Goal: Check status: Check status

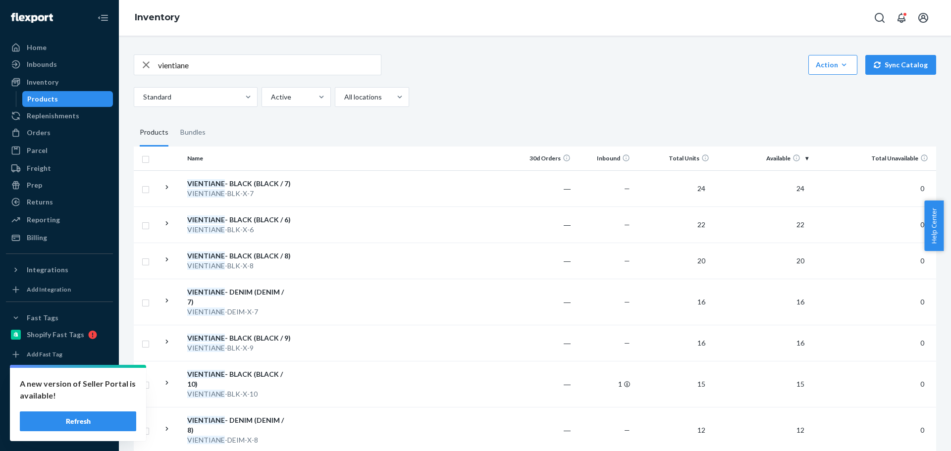
click at [99, 423] on button "Refresh" at bounding box center [78, 422] width 116 height 20
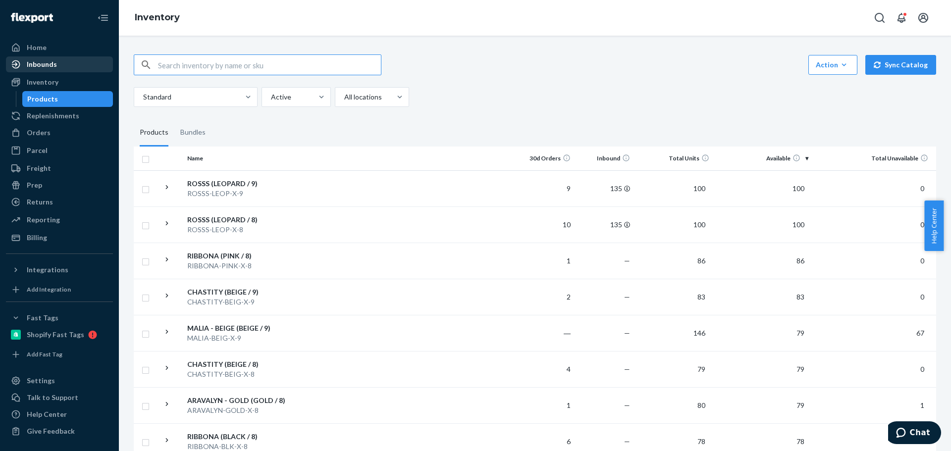
click at [78, 69] on div "Inbounds" at bounding box center [59, 64] width 105 height 14
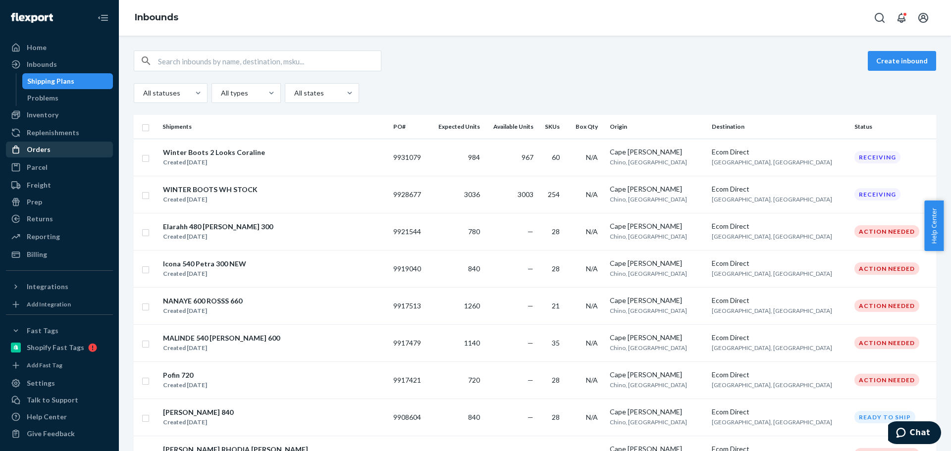
click at [55, 157] on link "Orders" at bounding box center [59, 150] width 107 height 16
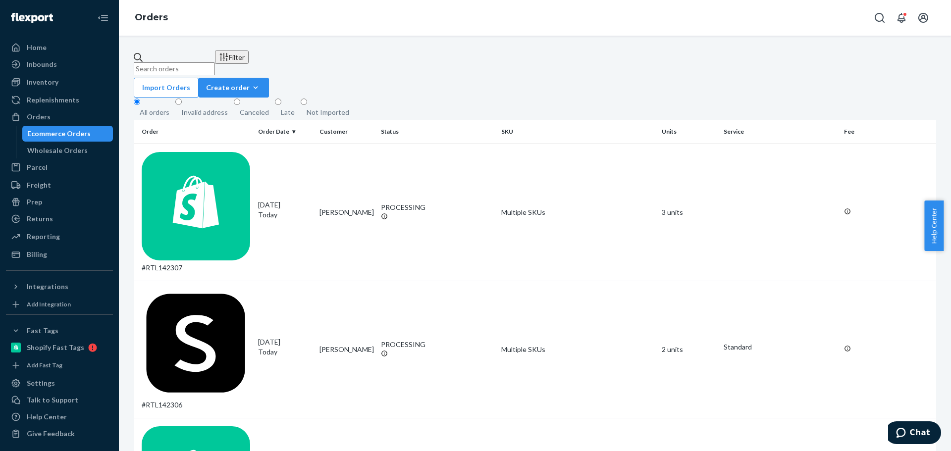
click at [215, 63] on input "text" at bounding box center [174, 68] width 81 height 13
type input "r"
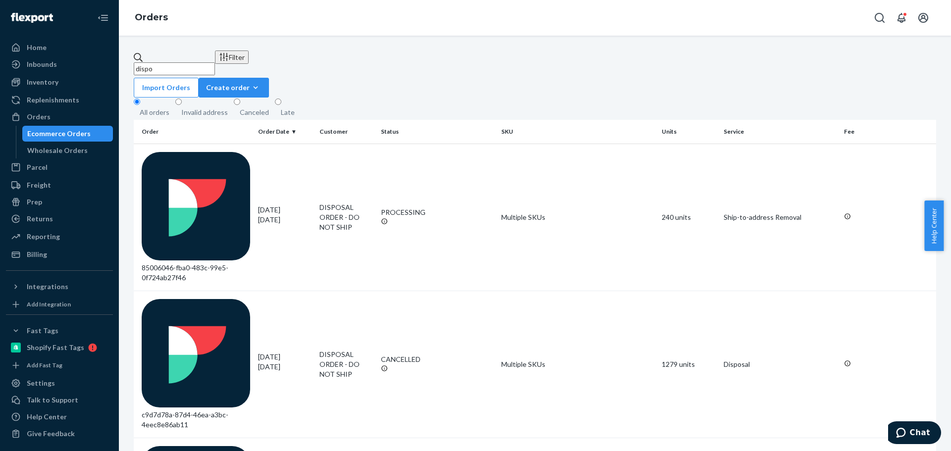
type input "dispo"
